Goal: Contribute content

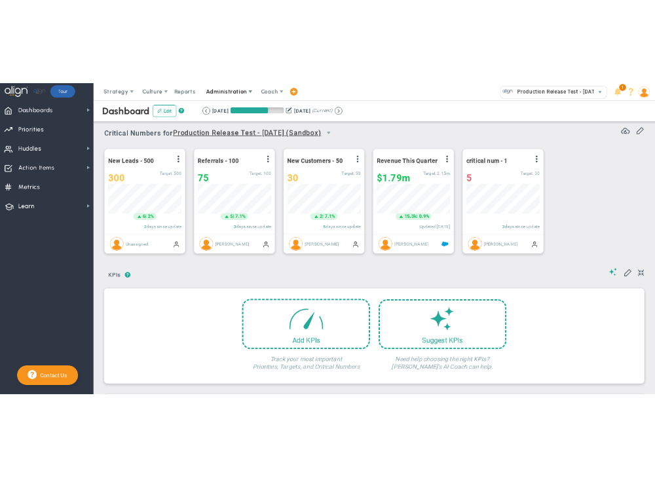
scroll to position [45, 113]
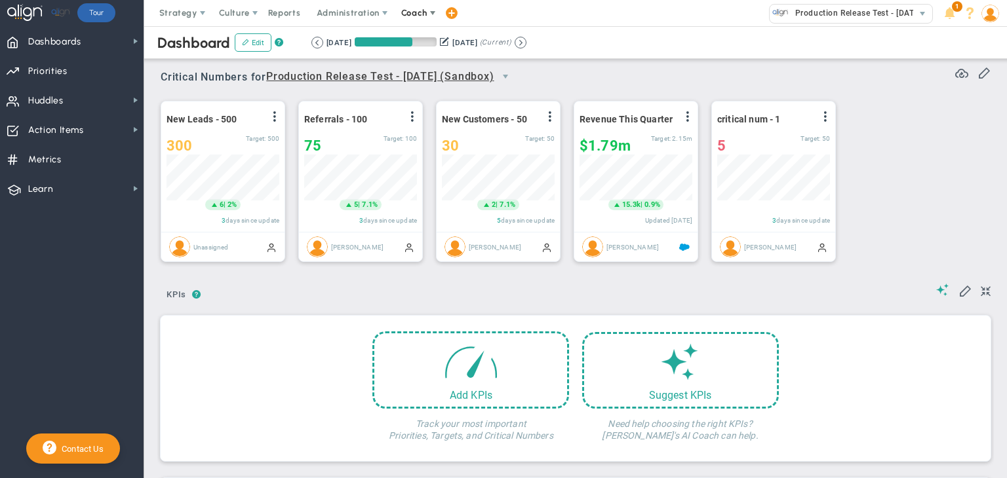
click at [414, 0] on span "Coach" at bounding box center [415, 13] width 48 height 26
click at [424, 63] on span "Resources" at bounding box center [438, 65] width 92 height 26
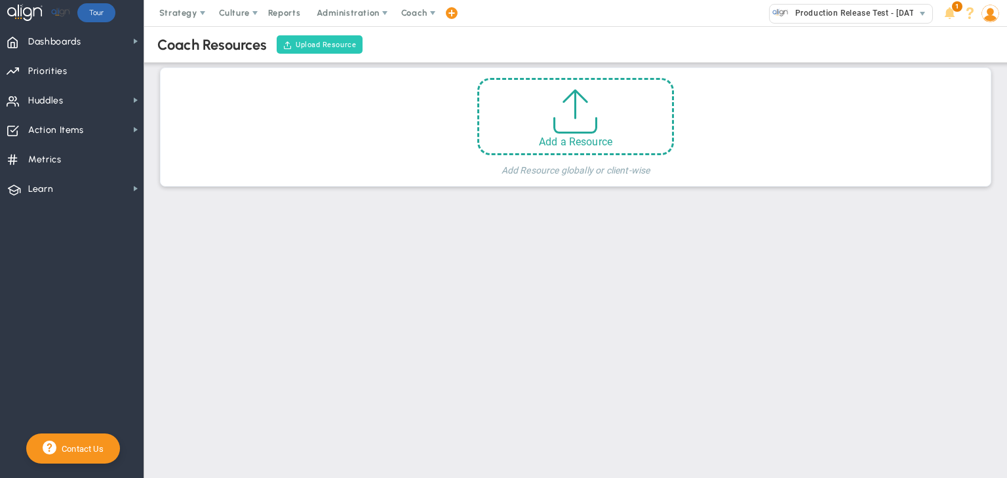
click at [330, 45] on button "Upload Resource" at bounding box center [320, 44] width 86 height 18
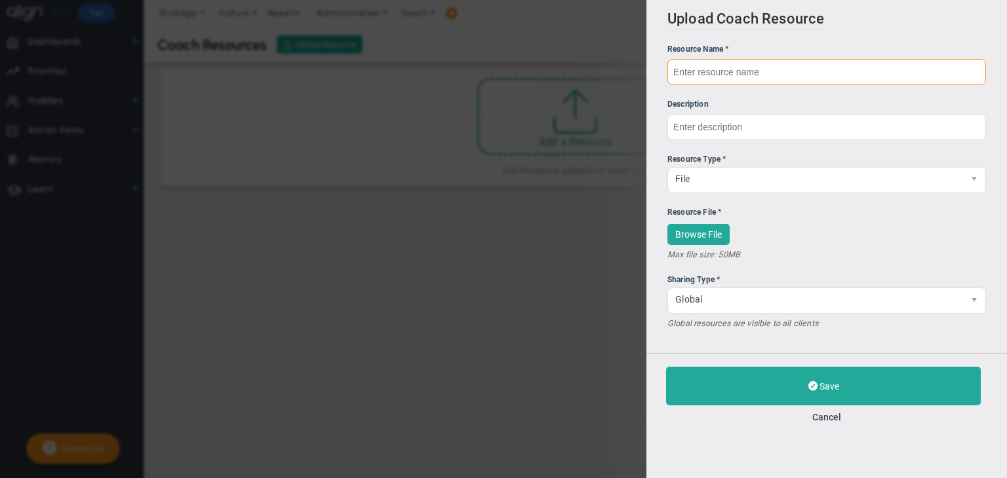
click at [707, 66] on input "text" at bounding box center [826, 72] width 319 height 26
type input "test"
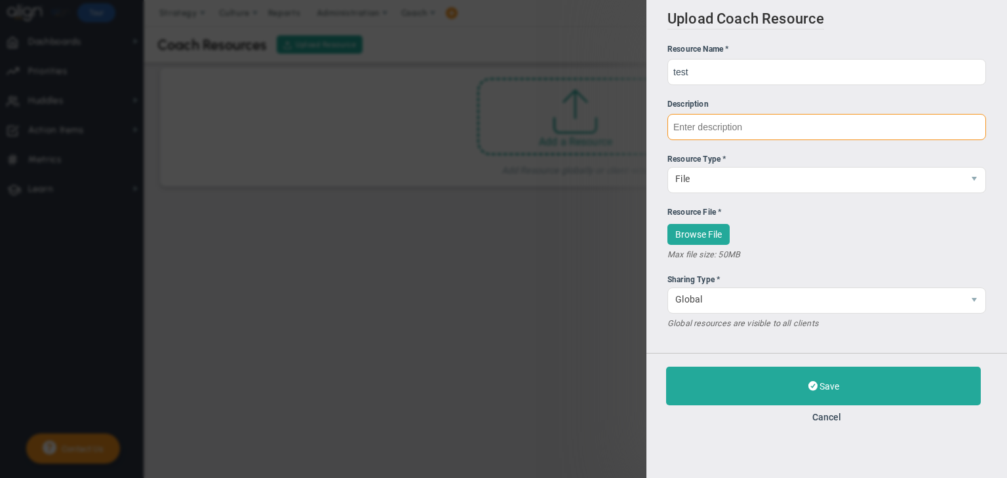
click at [692, 128] on input "text" at bounding box center [826, 127] width 319 height 26
type input "test"
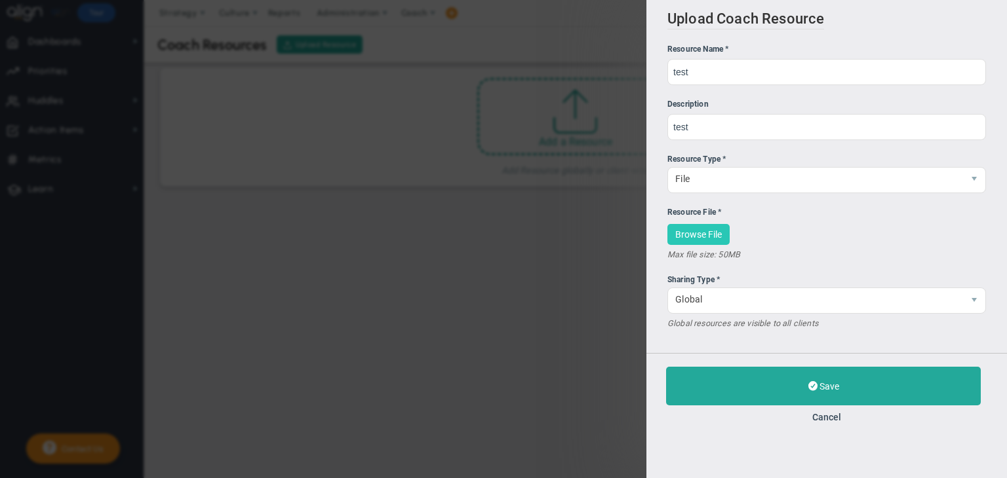
click at [714, 231] on span "Browse File" at bounding box center [698, 234] width 47 height 10
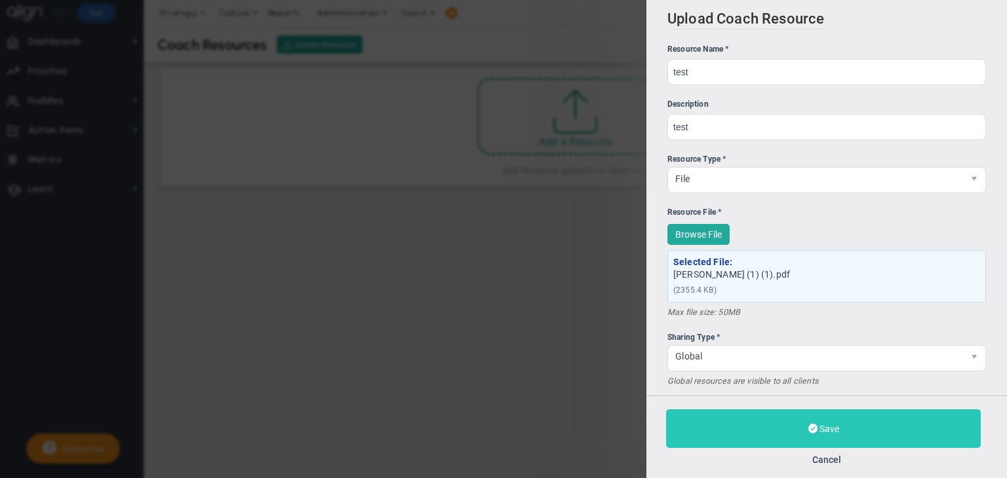
click at [716, 420] on button "Save" at bounding box center [823, 429] width 315 height 39
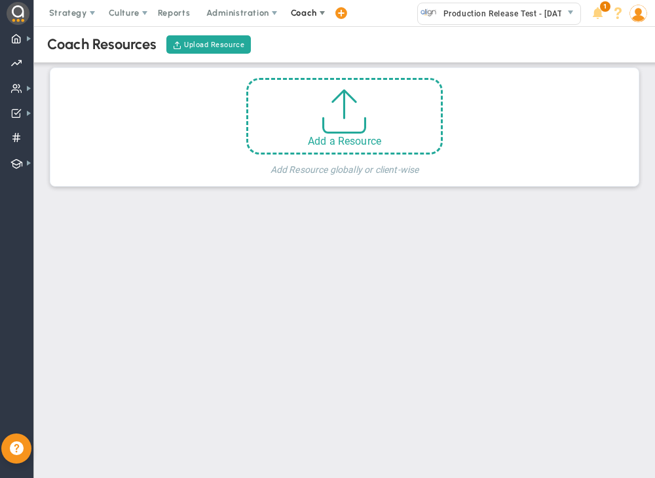
click at [296, 10] on span "Coach" at bounding box center [304, 13] width 26 height 10
click at [315, 65] on span "Resources" at bounding box center [328, 65] width 92 height 26
click at [223, 45] on button "Upload Resource" at bounding box center [208, 44] width 85 height 18
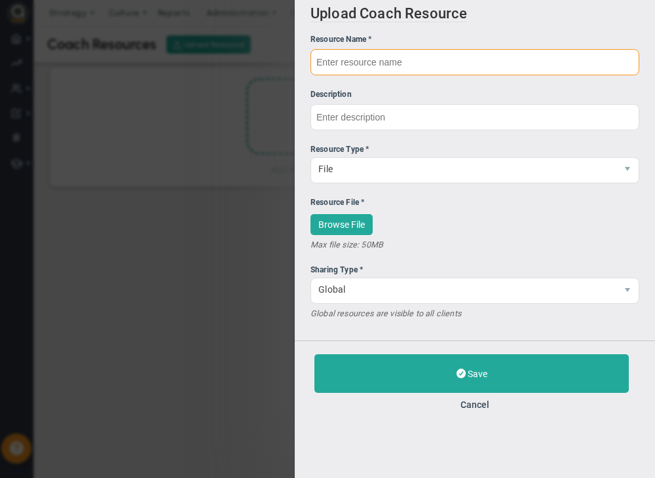
click at [421, 62] on input "text" at bounding box center [475, 62] width 329 height 26
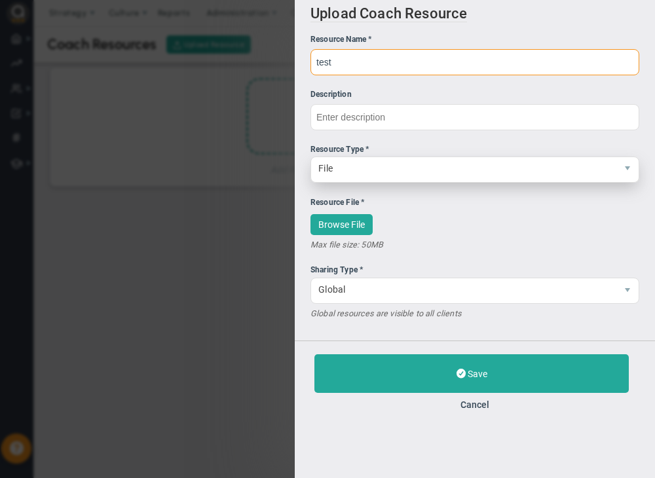
type input "test"
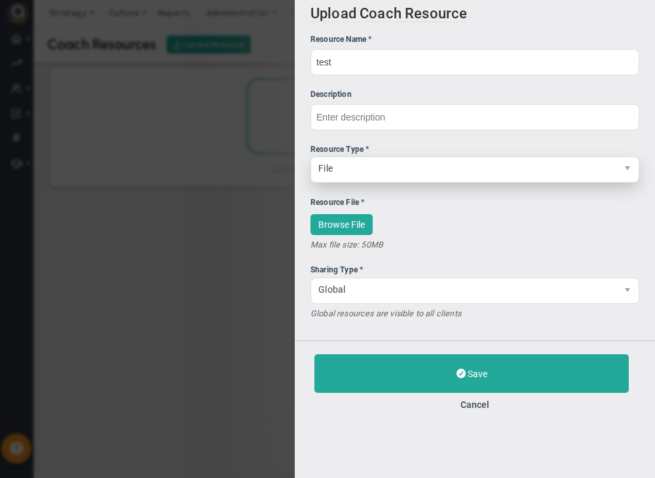
click at [376, 169] on span "File" at bounding box center [463, 168] width 305 height 22
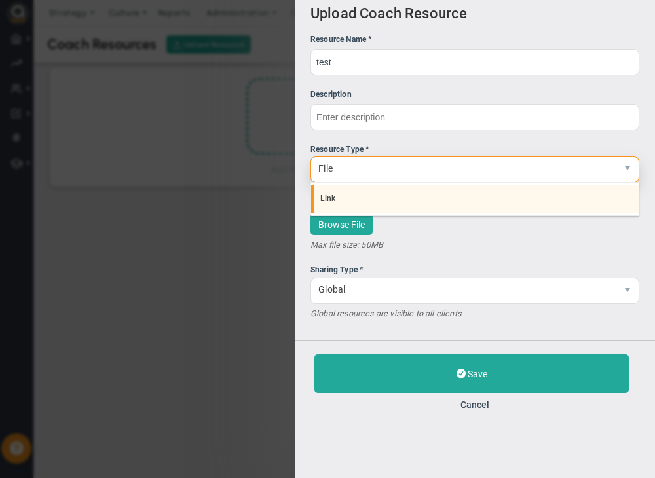
click at [365, 201] on li "Link" at bounding box center [475, 199] width 328 height 28
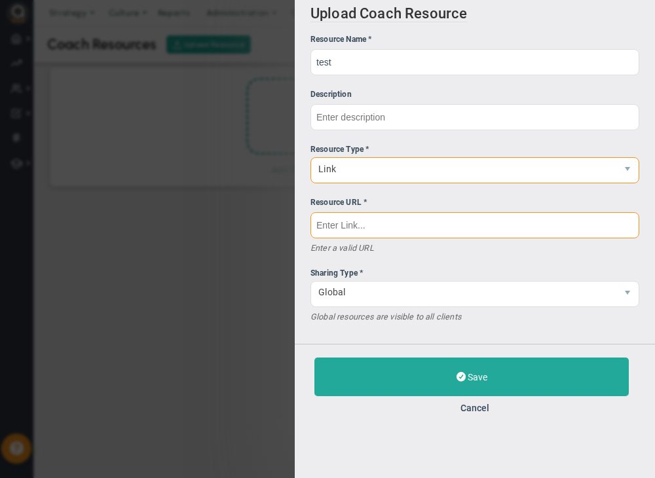
click at [351, 224] on input "text" at bounding box center [475, 225] width 329 height 26
